Goal: Information Seeking & Learning: Learn about a topic

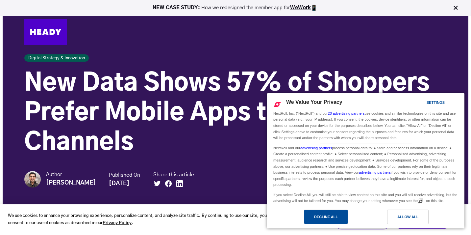
click at [321, 217] on div "Decline All" at bounding box center [326, 216] width 24 height 7
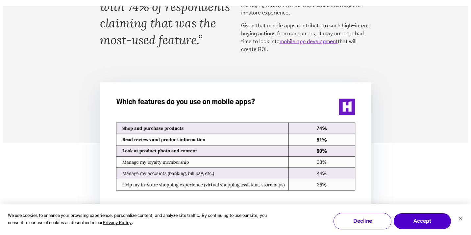
scroll to position [1036, 0]
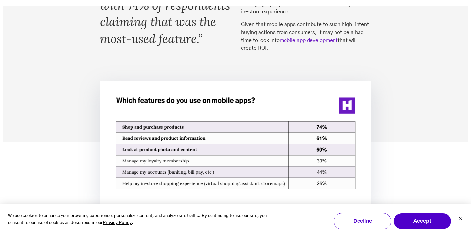
click at [310, 39] on link "mobile app development" at bounding box center [309, 40] width 58 height 5
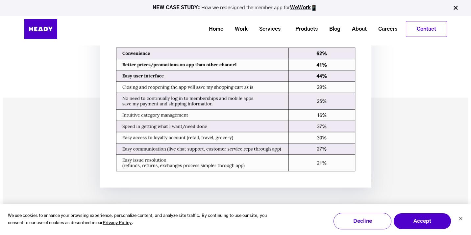
scroll to position [1510, 0]
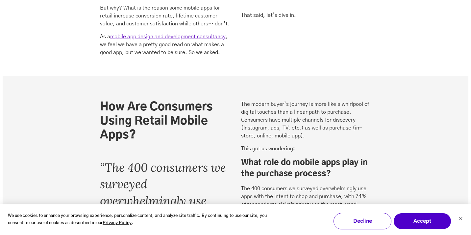
scroll to position [809, 0]
